Goal: Check status: Check status

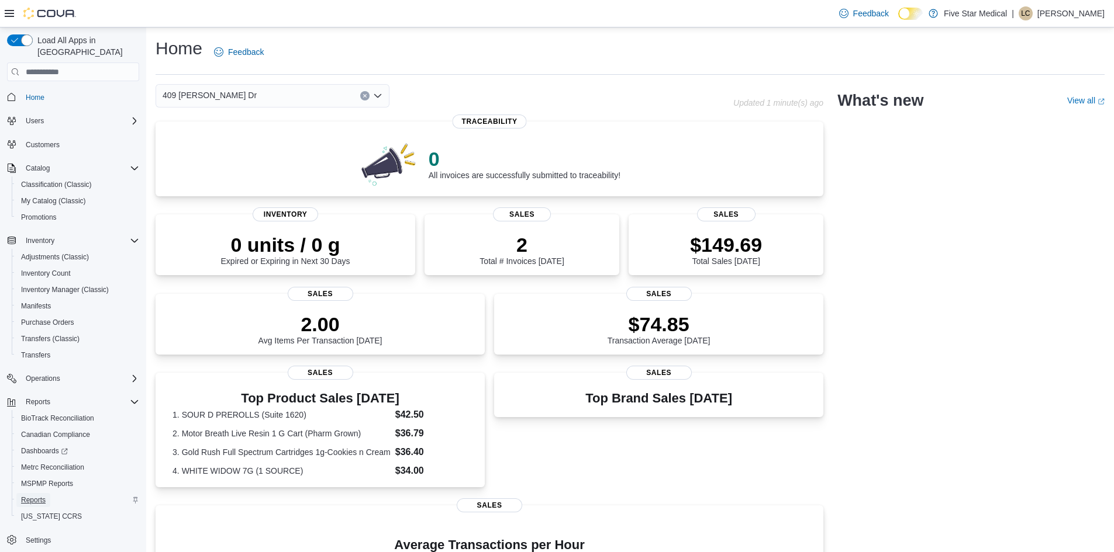
click at [37, 496] on span "Reports" at bounding box center [33, 500] width 25 height 9
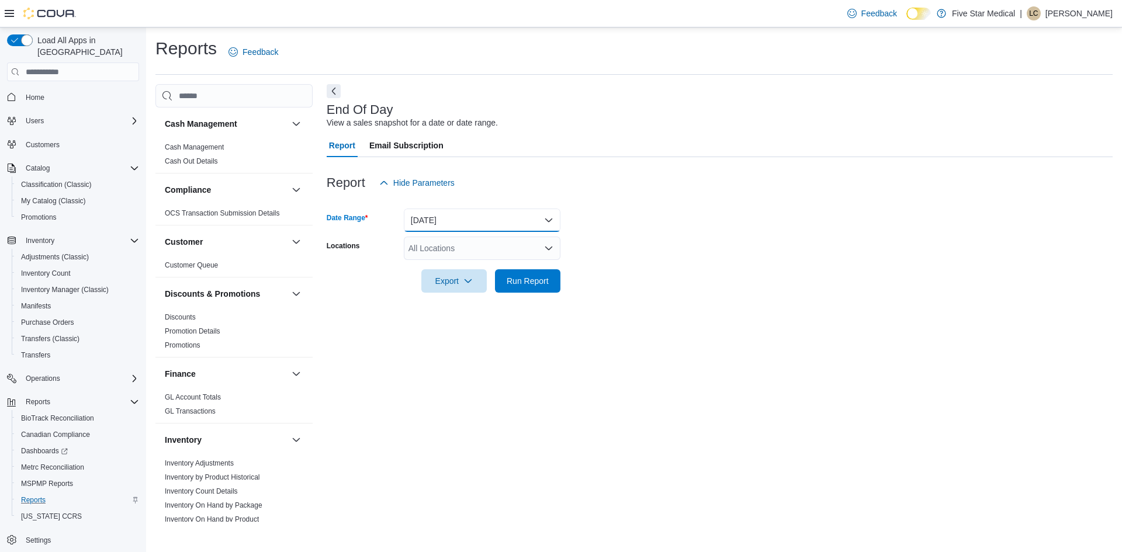
click at [461, 221] on button "Today" at bounding box center [482, 220] width 157 height 23
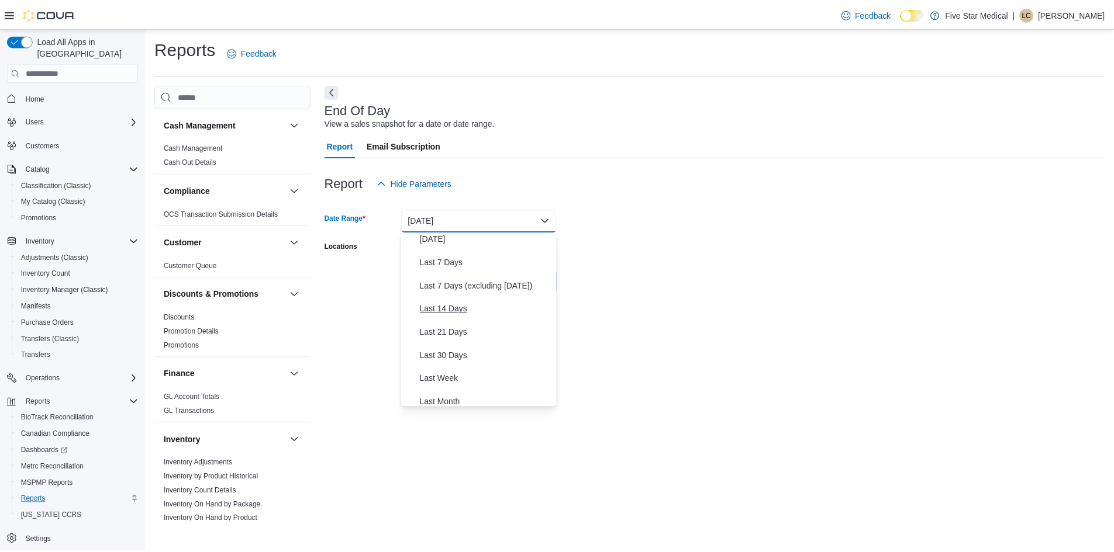
scroll to position [175, 0]
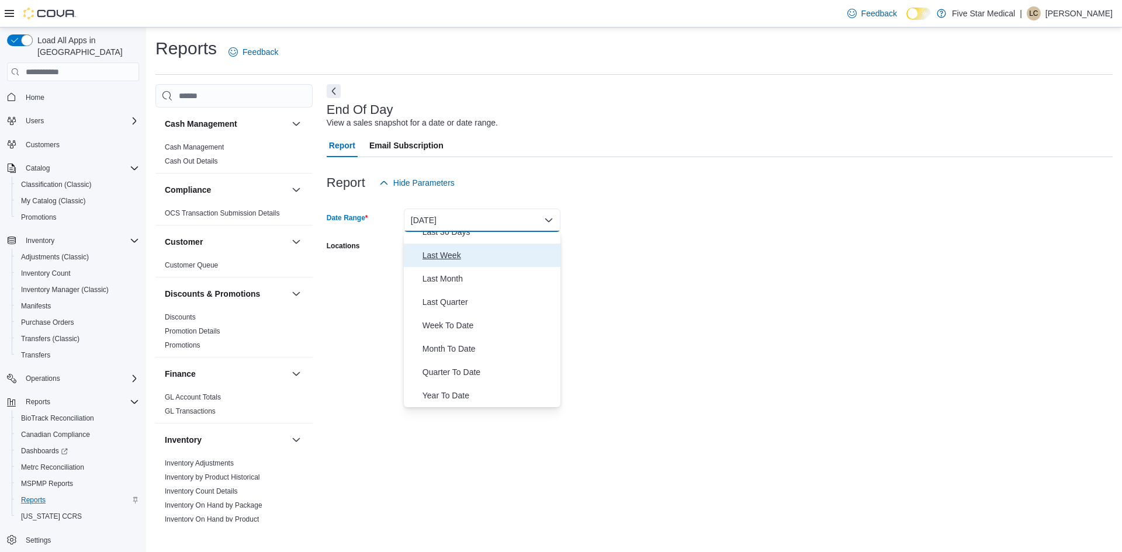
click at [451, 254] on span "Last Week" at bounding box center [489, 255] width 133 height 14
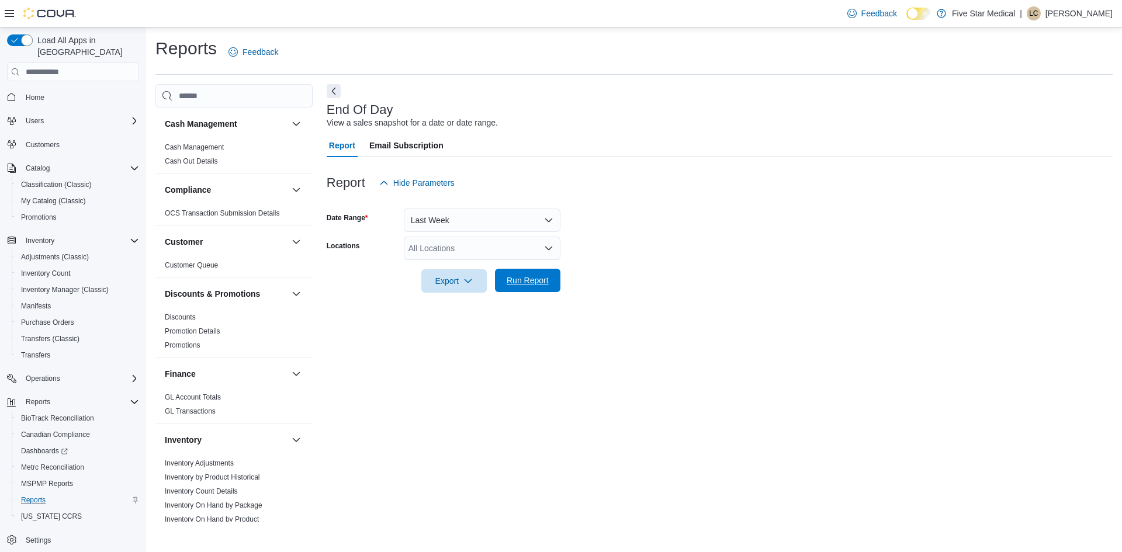
click at [526, 282] on span "Run Report" at bounding box center [528, 281] width 42 height 12
